Goal: Information Seeking & Learning: Learn about a topic

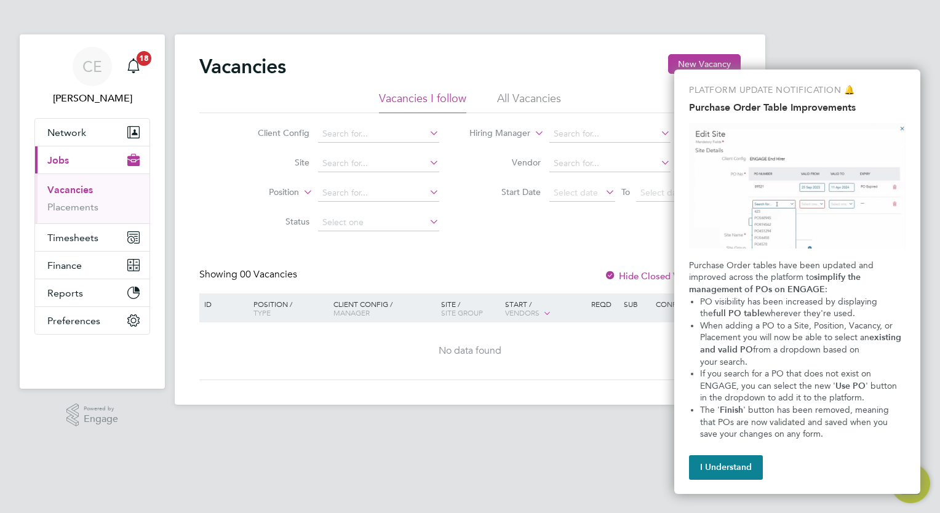
click at [750, 467] on button "I Understand" at bounding box center [726, 467] width 74 height 25
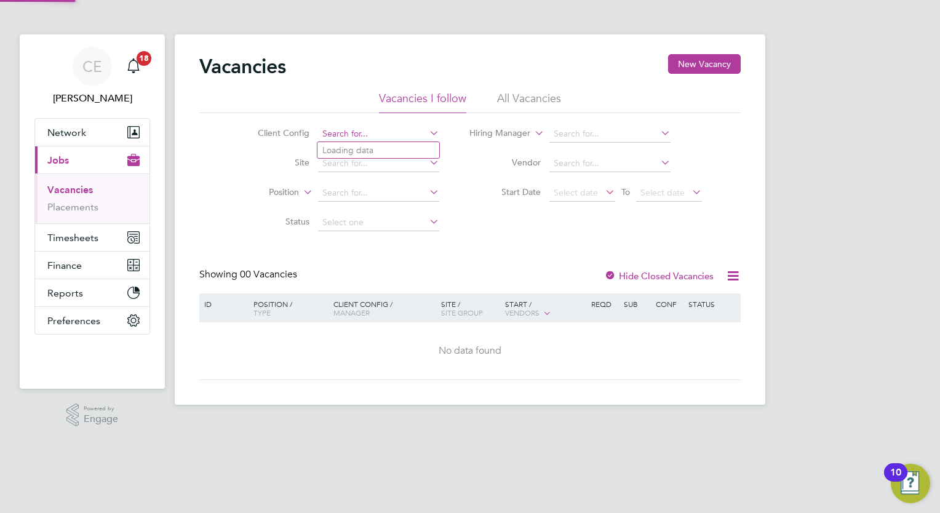
click at [339, 132] on input at bounding box center [378, 133] width 121 height 17
click at [400, 150] on li "Apleona - Pretium" at bounding box center [378, 150] width 122 height 17
type input "Apleona - Pretium"
click at [384, 167] on input at bounding box center [378, 163] width 121 height 17
click at [412, 184] on li "ABB Warr ington" at bounding box center [378, 180] width 122 height 17
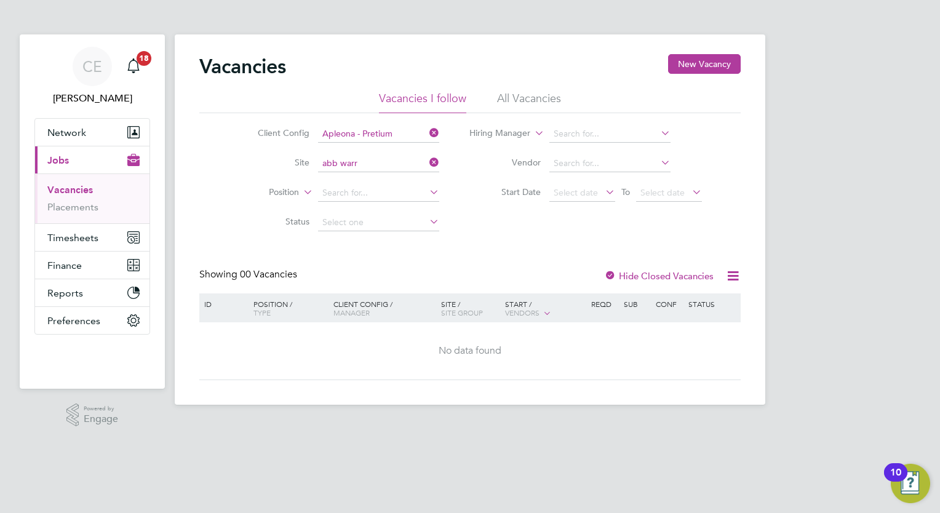
type input "ABB Warrington"
click at [413, 186] on input at bounding box center [378, 192] width 121 height 17
click at [411, 209] on li "Mailroom /General Assistant" at bounding box center [378, 209] width 122 height 17
type input "Mailroom/General Assistant"
click at [529, 97] on li "All Vacancies" at bounding box center [529, 102] width 64 height 22
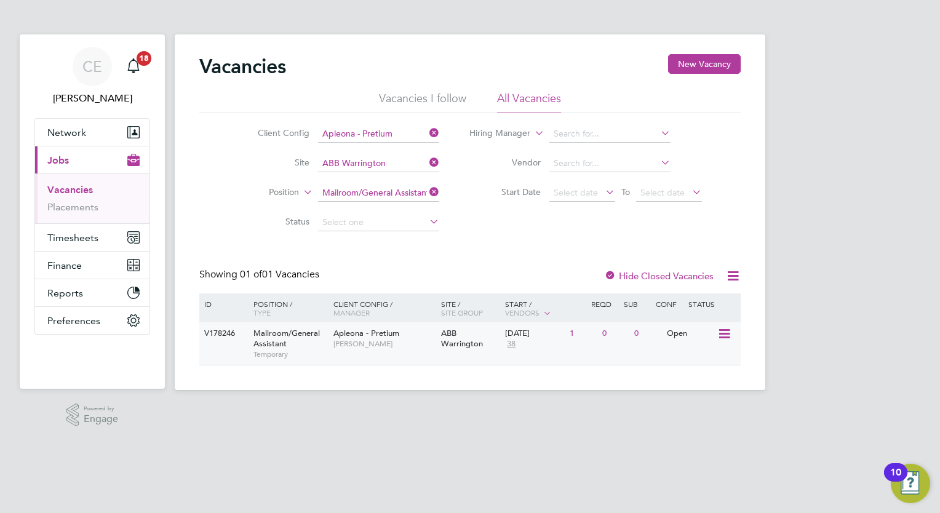
click at [728, 335] on icon at bounding box center [723, 333] width 12 height 15
click at [699, 360] on li "View Details" at bounding box center [694, 362] width 71 height 17
click at [512, 343] on span "38" at bounding box center [511, 344] width 12 height 10
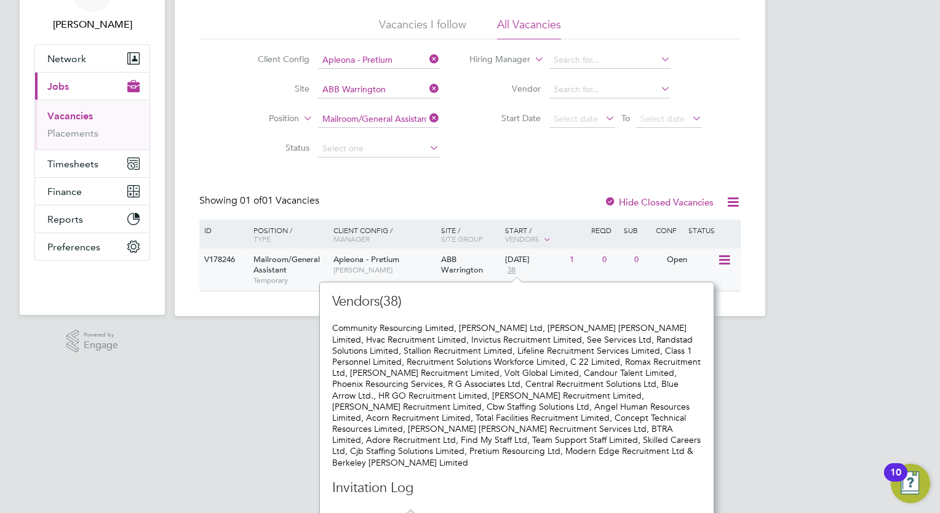
scroll to position [76, 0]
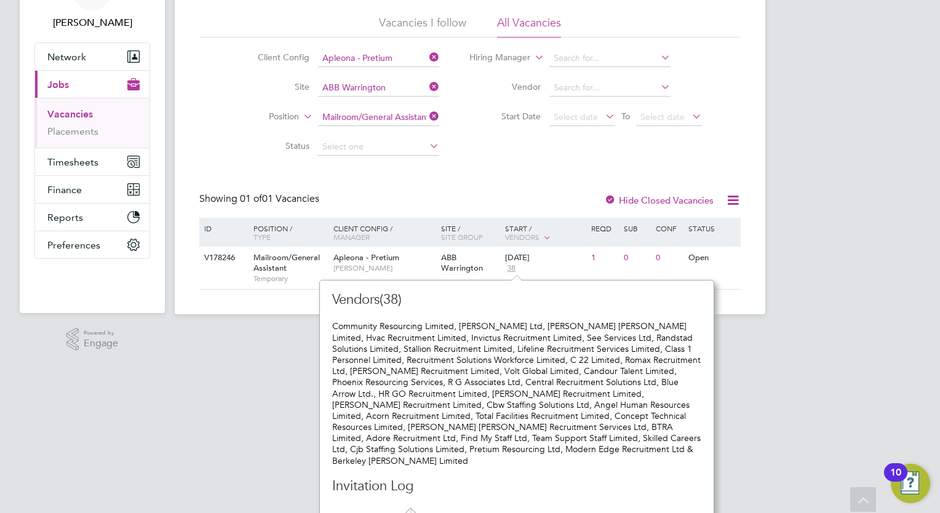
click at [407, 497] on icon at bounding box center [407, 504] width 15 height 15
drag, startPoint x: 404, startPoint y: 499, endPoint x: 251, endPoint y: 429, distance: 168.1
click at [388, 495] on div "Vendors(38) Invitation Log" at bounding box center [516, 402] width 369 height 223
drag, startPoint x: 251, startPoint y: 429, endPoint x: 569, endPoint y: 358, distance: 326.3
click at [277, 334] on html "CE Collette Ellis Notifications 18 Applications: Network Businesses Sites Worke…" at bounding box center [470, 129] width 940 height 410
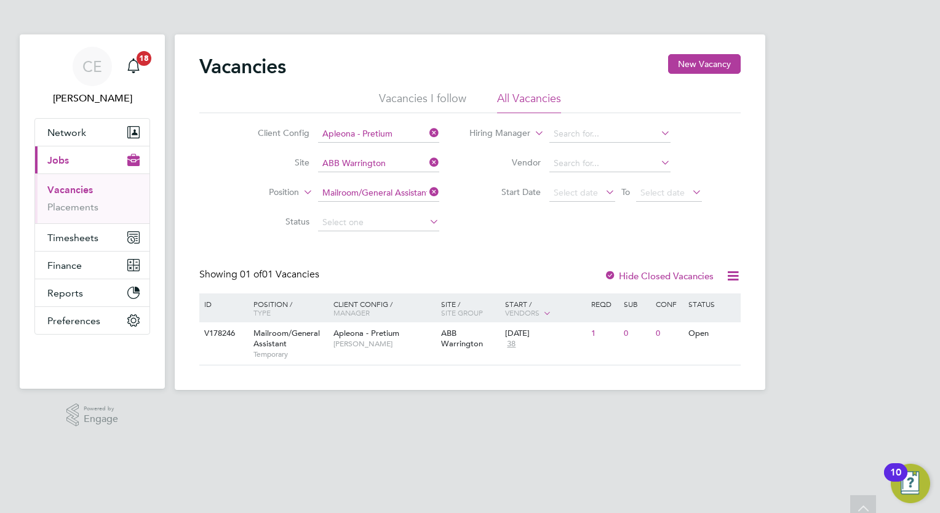
scroll to position [0, 0]
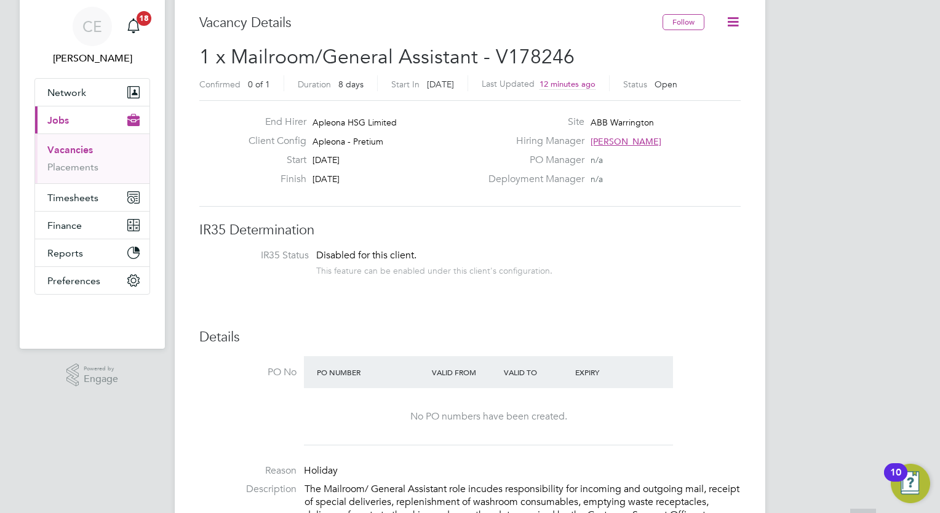
scroll to position [61, 0]
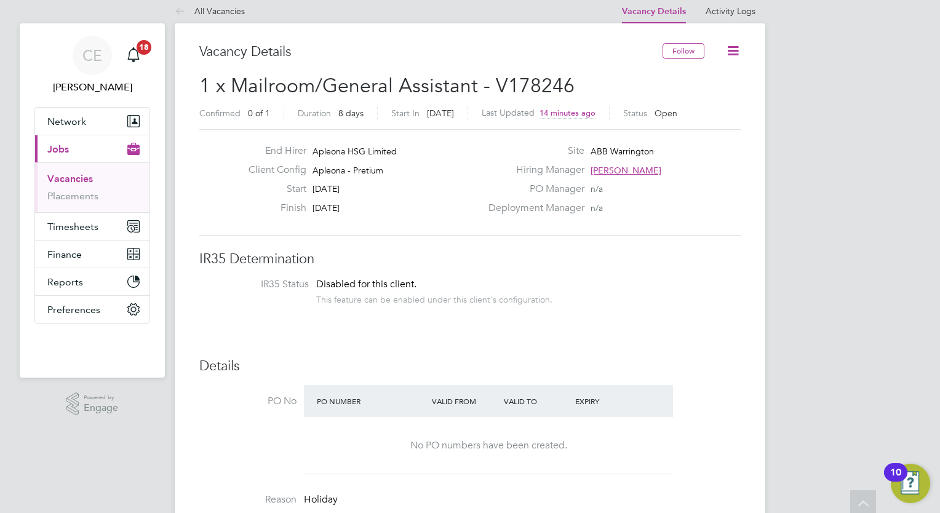
scroll to position [0, 0]
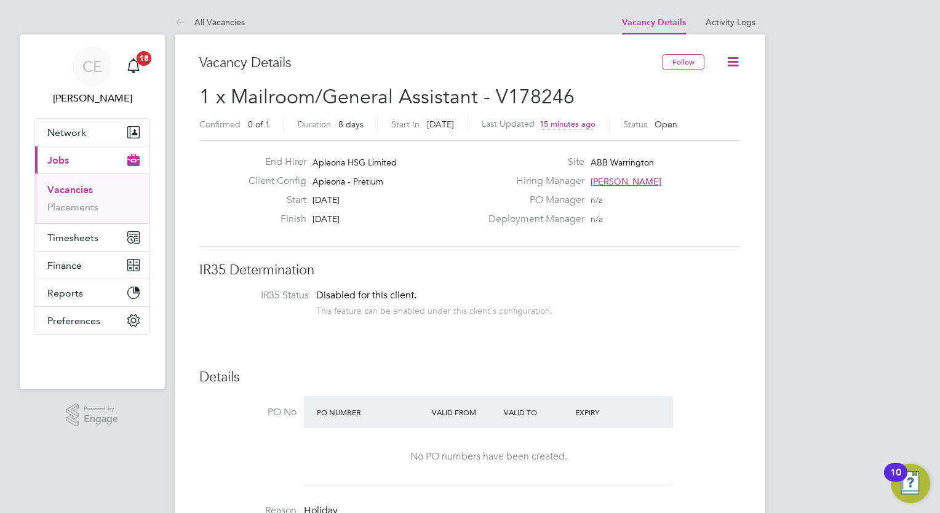
click at [611, 178] on span "[PERSON_NAME]" at bounding box center [625, 181] width 71 height 11
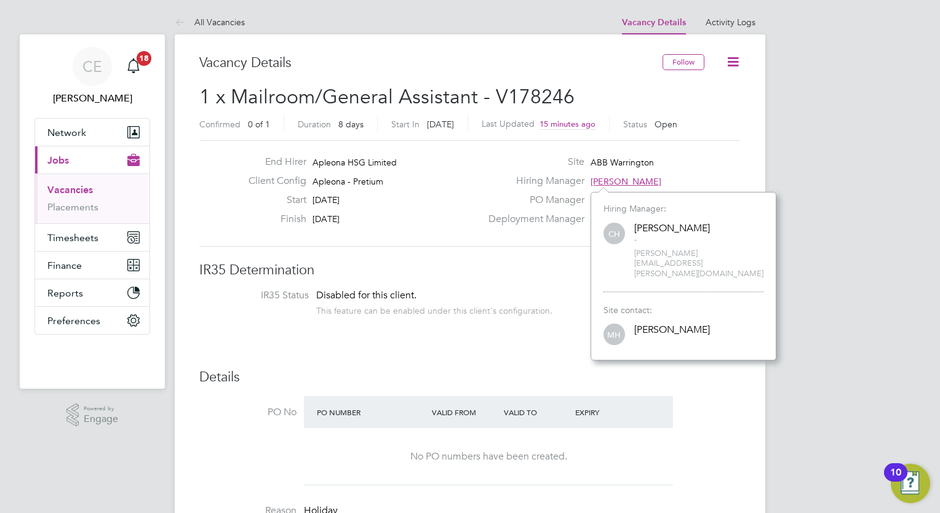
scroll to position [148, 185]
drag, startPoint x: 726, startPoint y: 253, endPoint x: 621, endPoint y: 252, distance: 104.5
click at [621, 252] on div "CH Carl Hart - [EMAIL_ADDRESS][PERSON_NAME][DOMAIN_NAME]" at bounding box center [683, 250] width 160 height 59
copy span "[PERSON_NAME][EMAIL_ADDRESS][PERSON_NAME][DOMAIN_NAME]"
drag, startPoint x: 459, startPoint y: 306, endPoint x: 460, endPoint y: 326, distance: 20.3
